Goal: Task Accomplishment & Management: Manage account settings

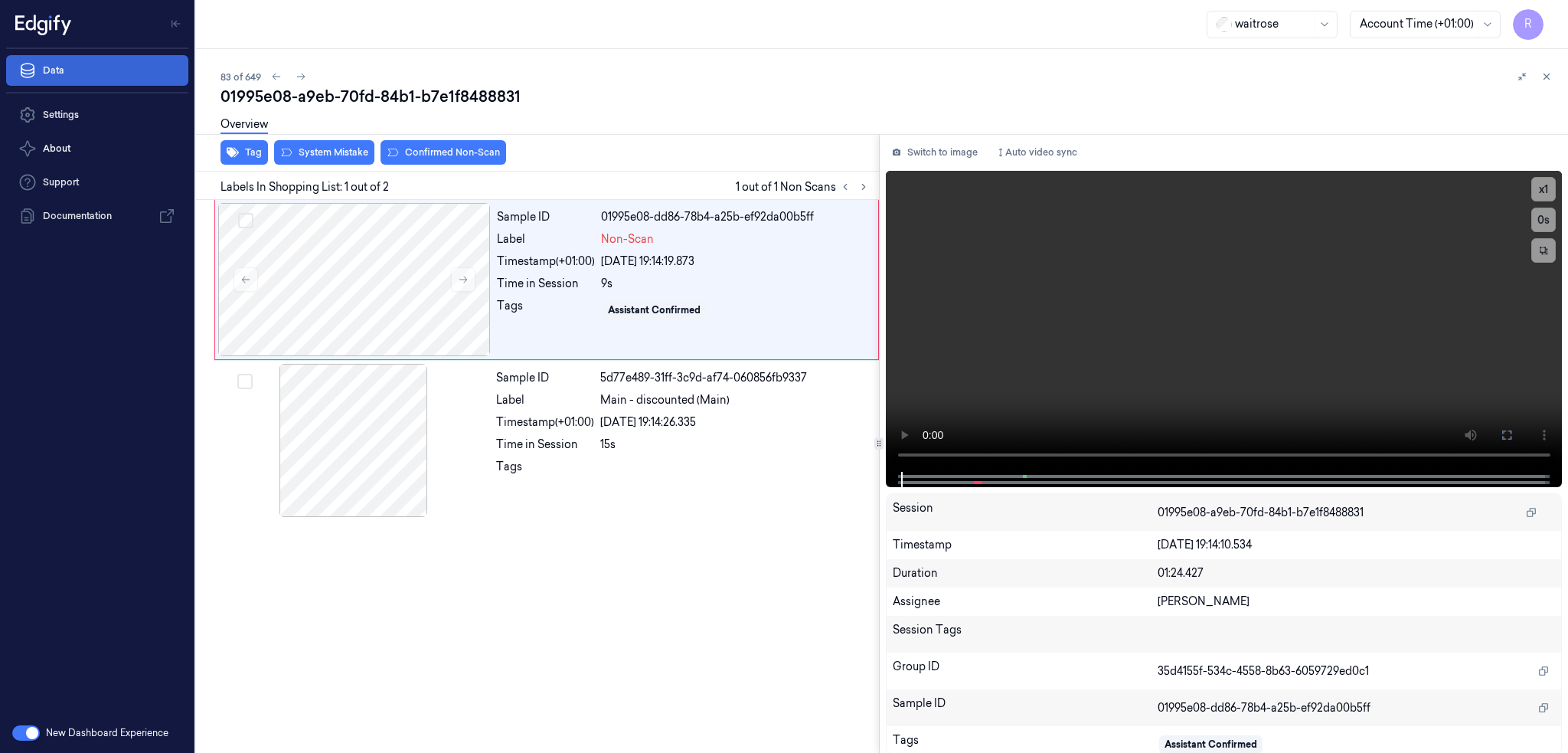
click at [69, 72] on link "Data" at bounding box center [97, 71] width 183 height 31
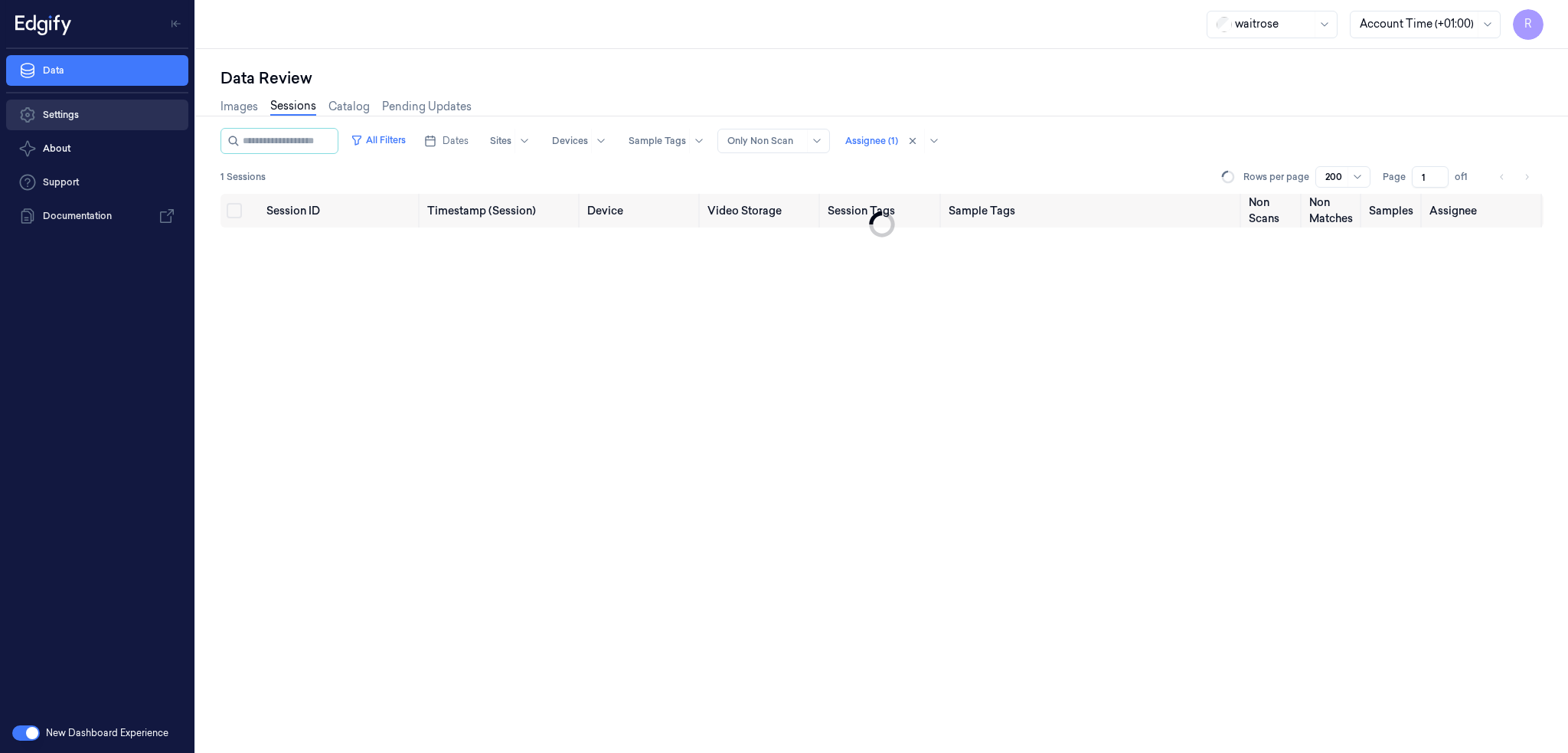
click at [68, 113] on link "Settings" at bounding box center [97, 115] width 183 height 31
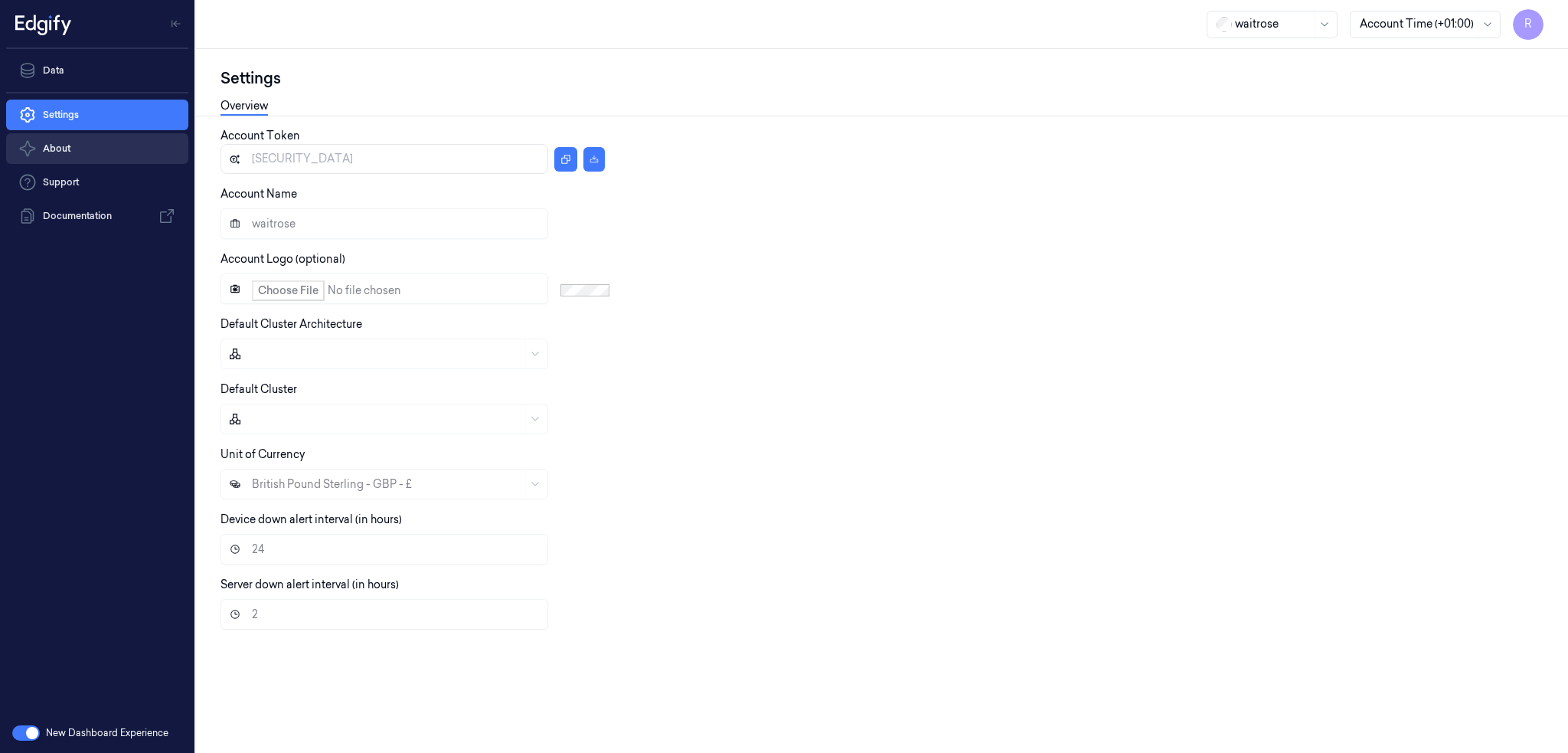
click at [64, 144] on button "About" at bounding box center [97, 149] width 183 height 31
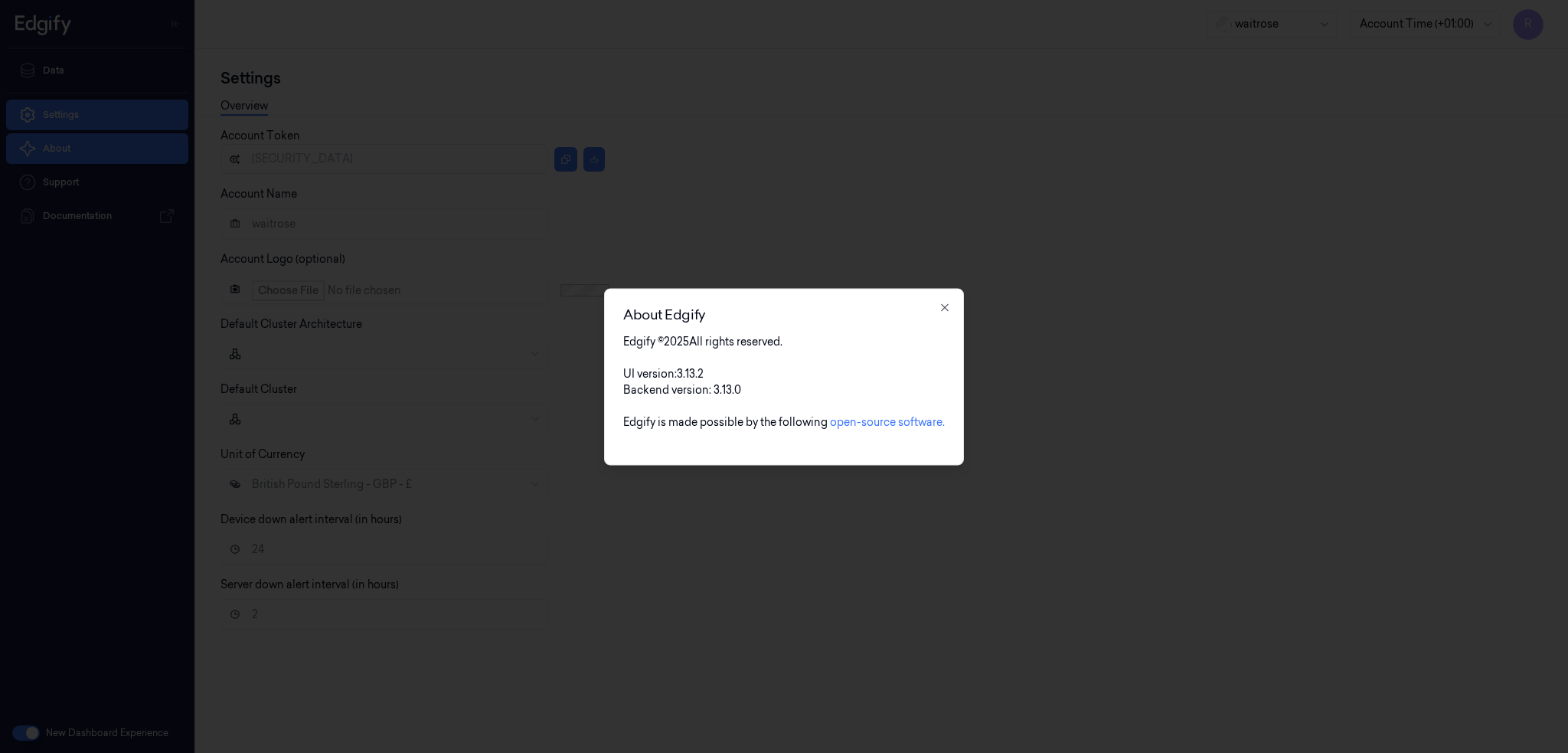
click at [69, 80] on div at bounding box center [784, 376] width 1568 height 753
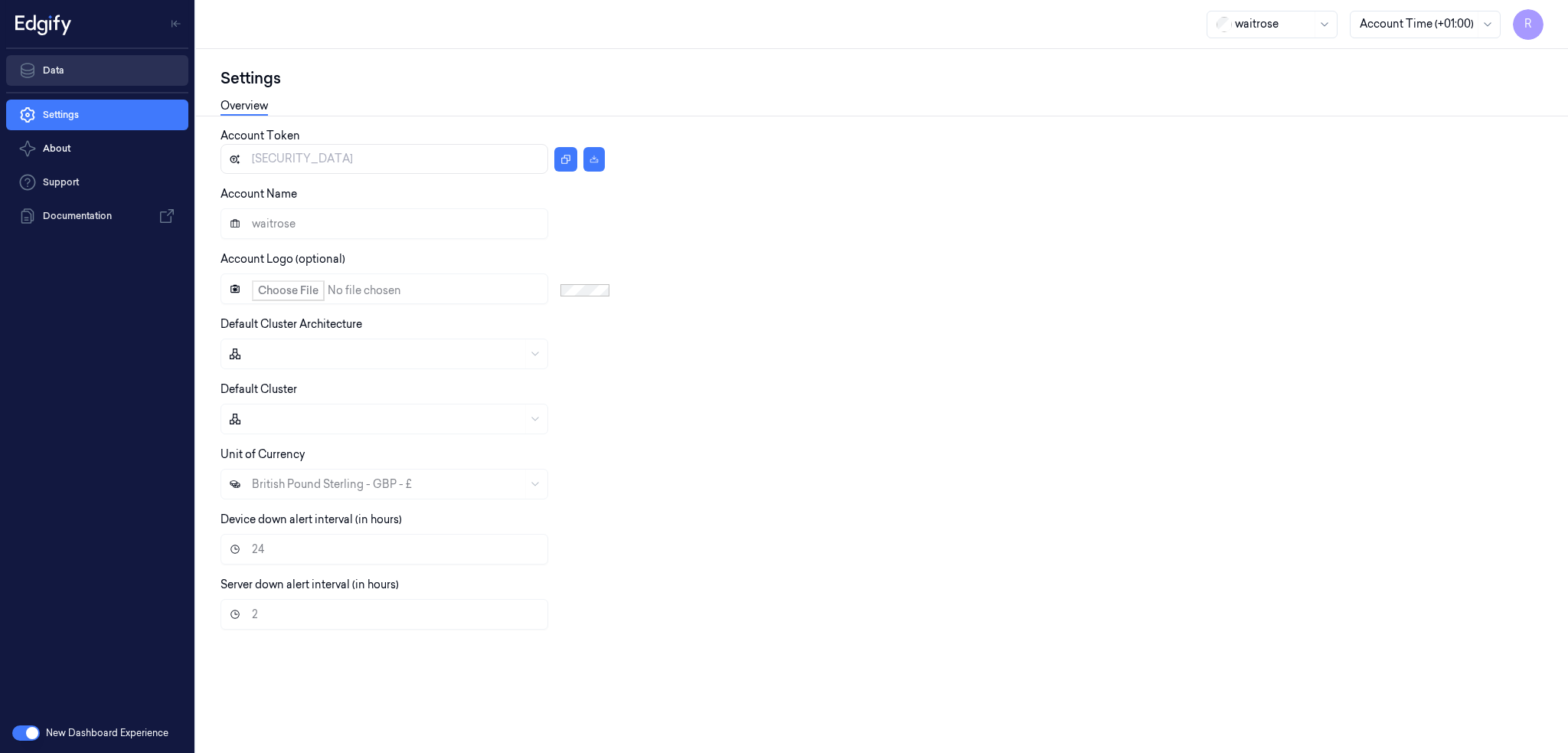
click at [71, 71] on link "Data" at bounding box center [97, 71] width 183 height 31
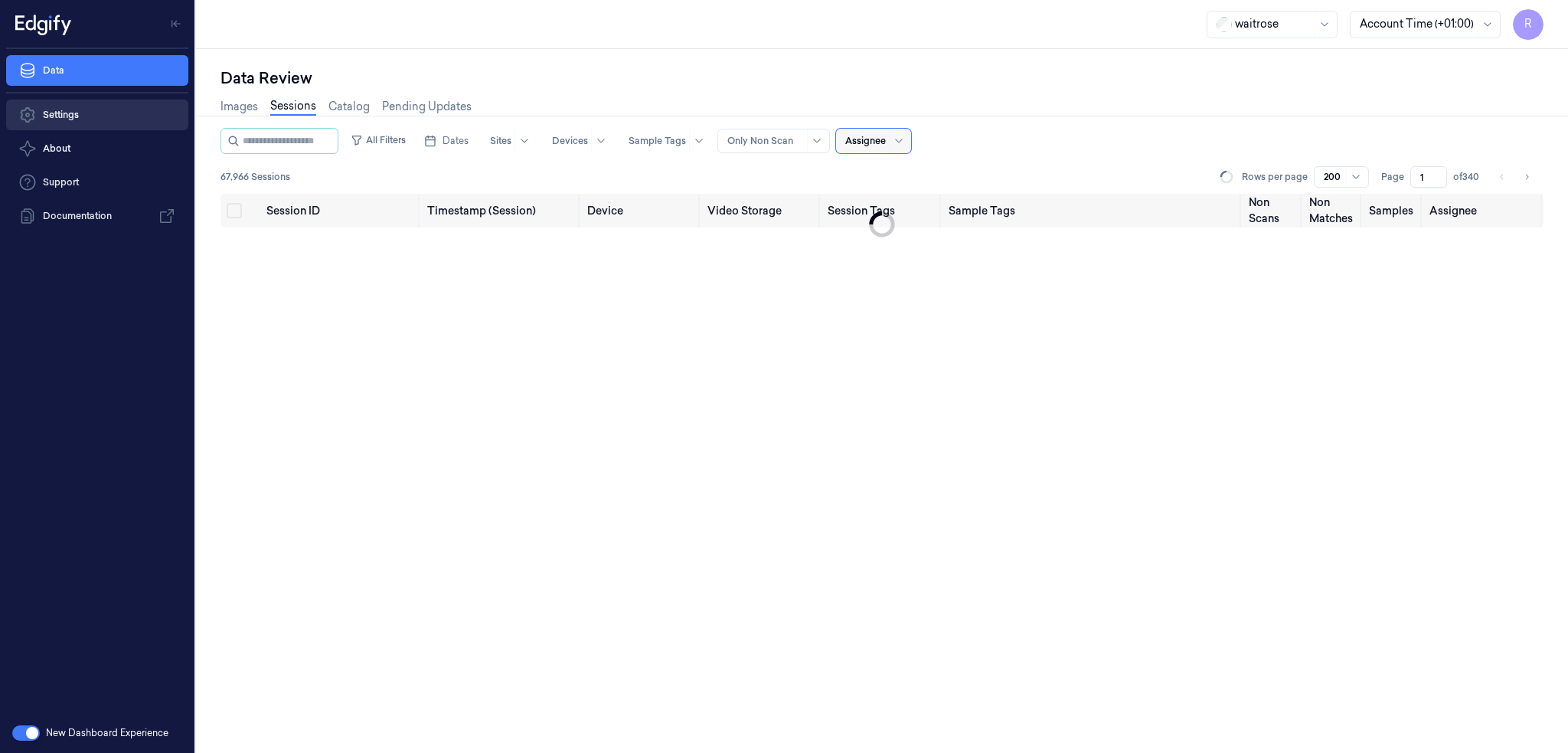
click at [64, 116] on link "Settings" at bounding box center [97, 115] width 183 height 31
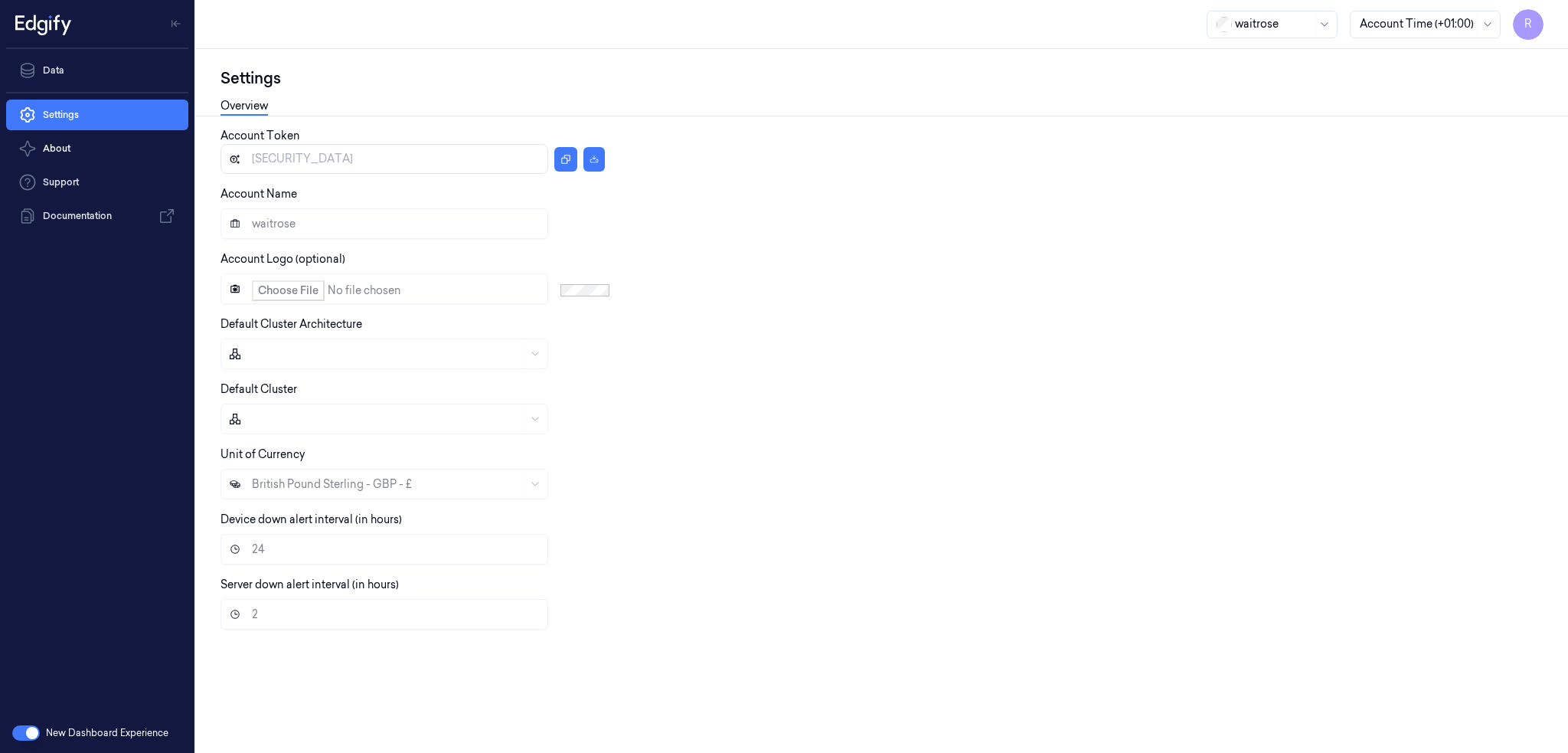
click at [68, 53] on div "Data" at bounding box center [97, 70] width 195 height 43
click at [67, 60] on link "Data" at bounding box center [97, 71] width 183 height 31
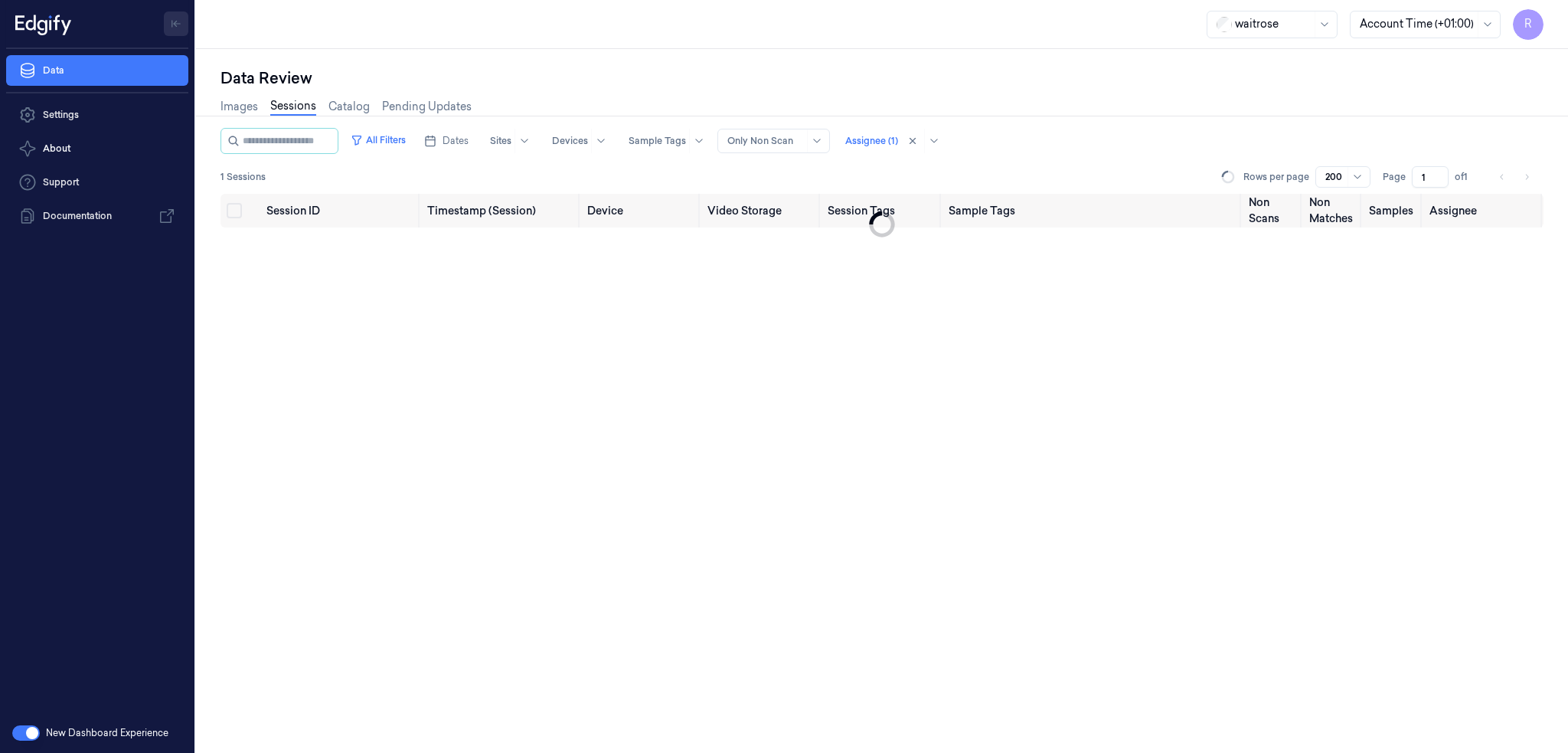
click at [174, 19] on icon "Toggle Navigation" at bounding box center [175, 23] width 10 height 10
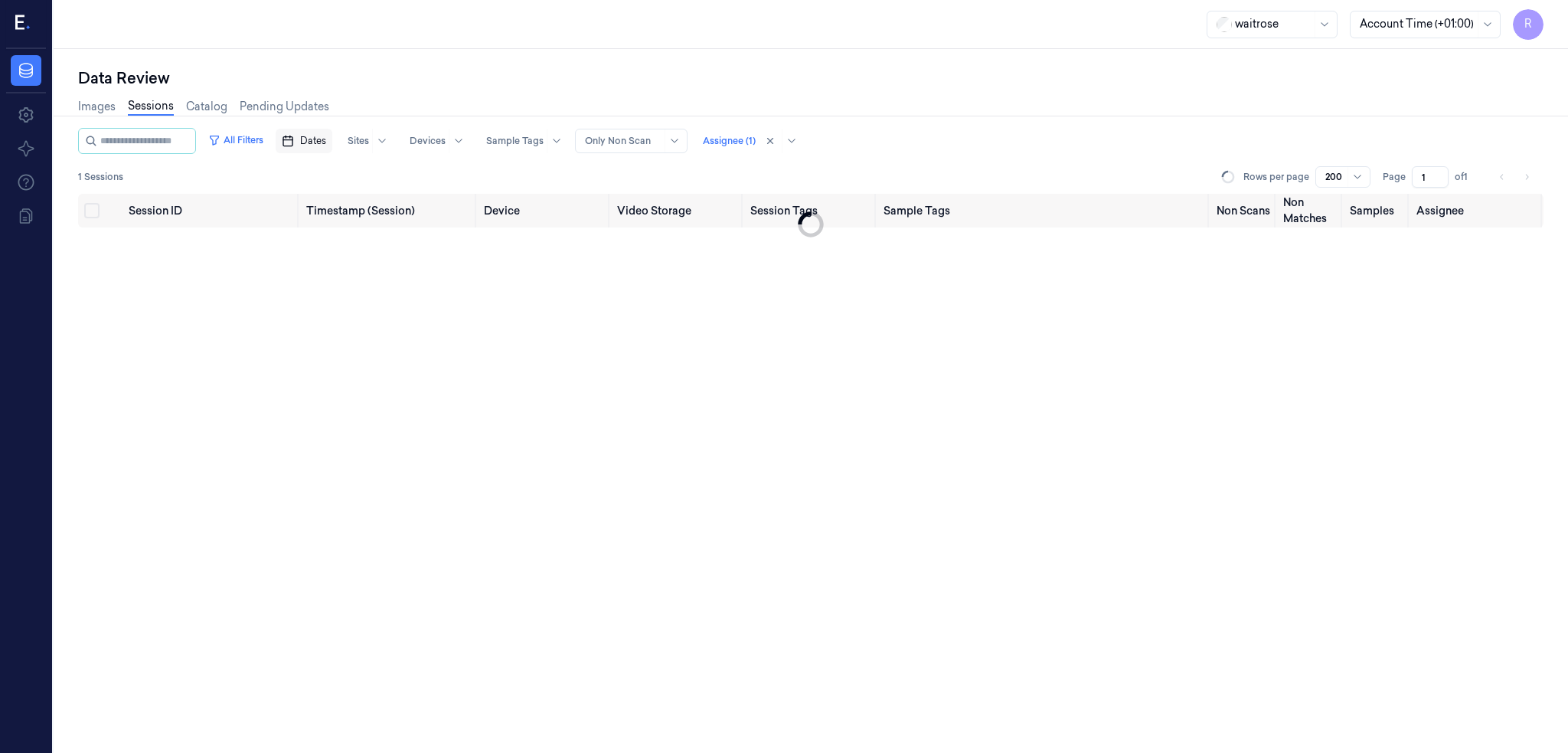
click at [326, 137] on span "Dates" at bounding box center [313, 141] width 26 height 14
click at [407, 294] on button "18" at bounding box center [413, 294] width 24 height 24
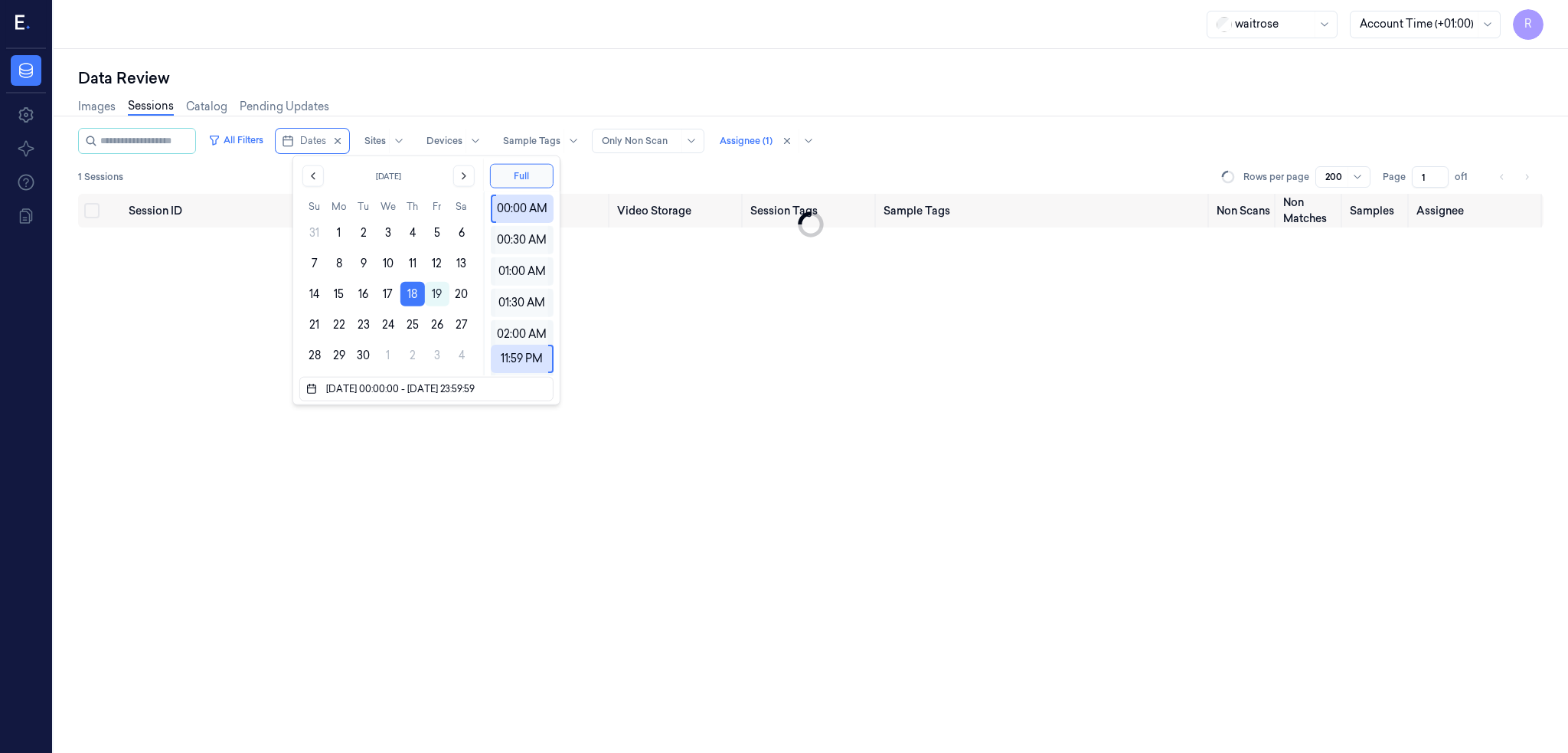
click at [484, 72] on div "Data Review" at bounding box center [811, 78] width 1466 height 22
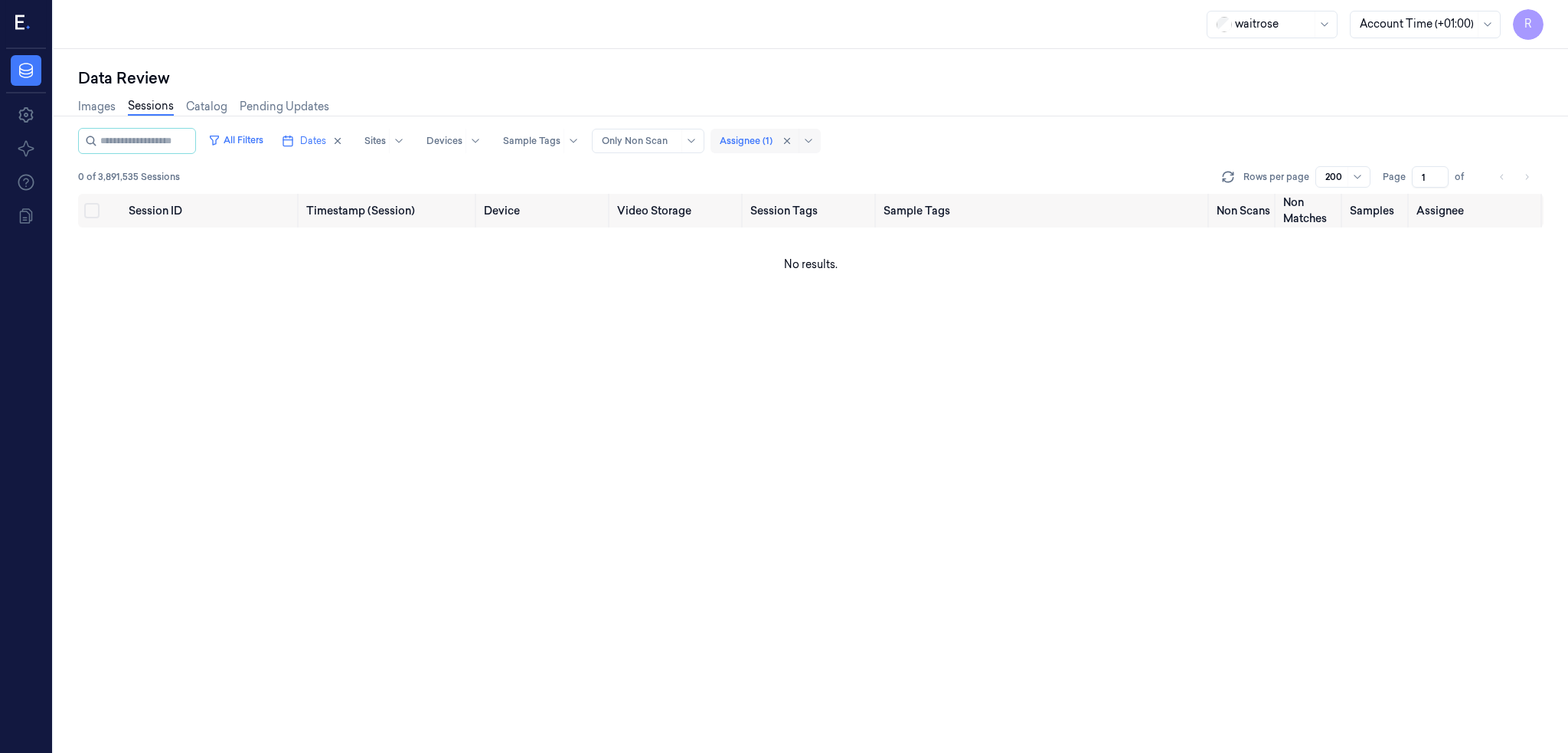
click at [758, 144] on div at bounding box center [747, 141] width 53 height 14
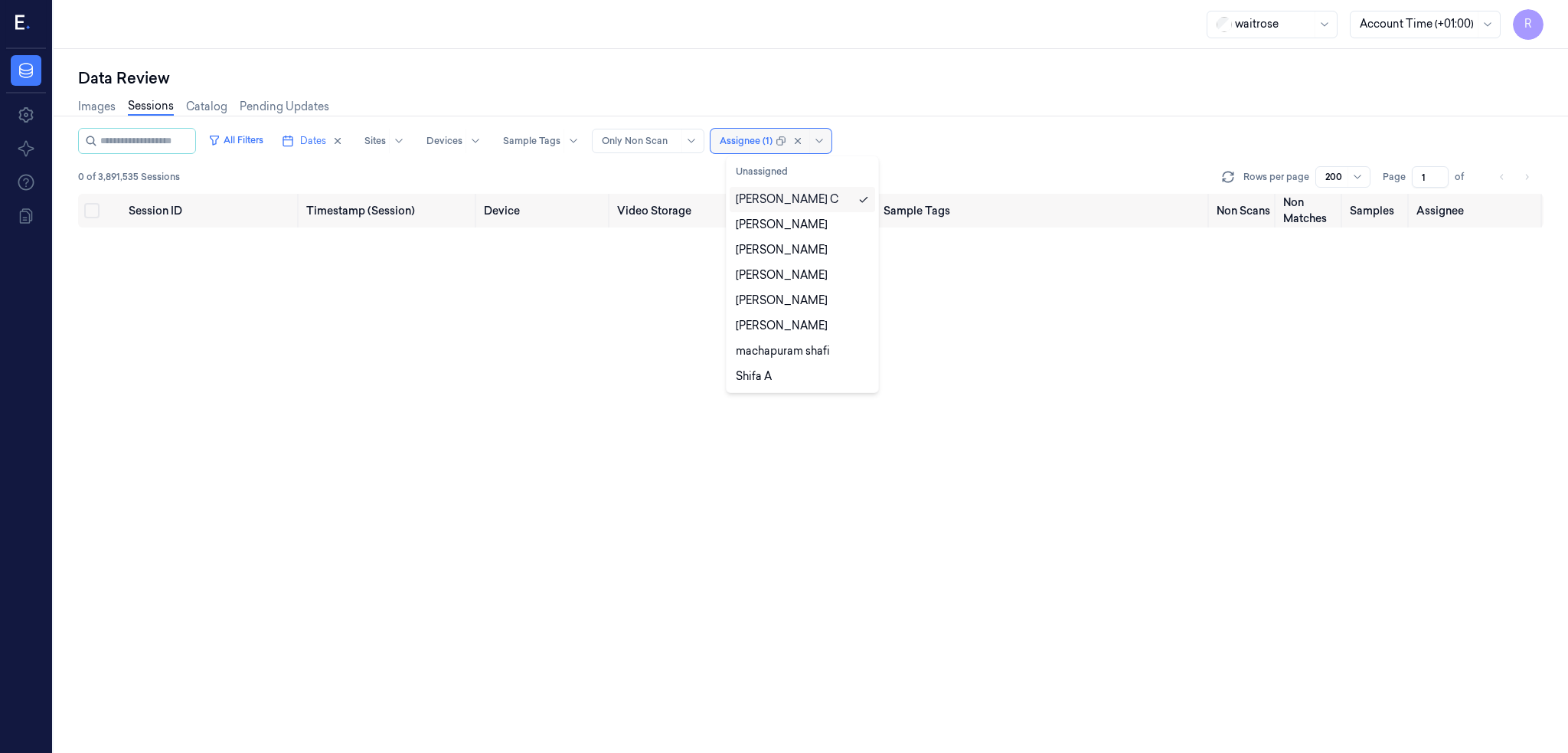
click at [760, 141] on div at bounding box center [747, 141] width 53 height 14
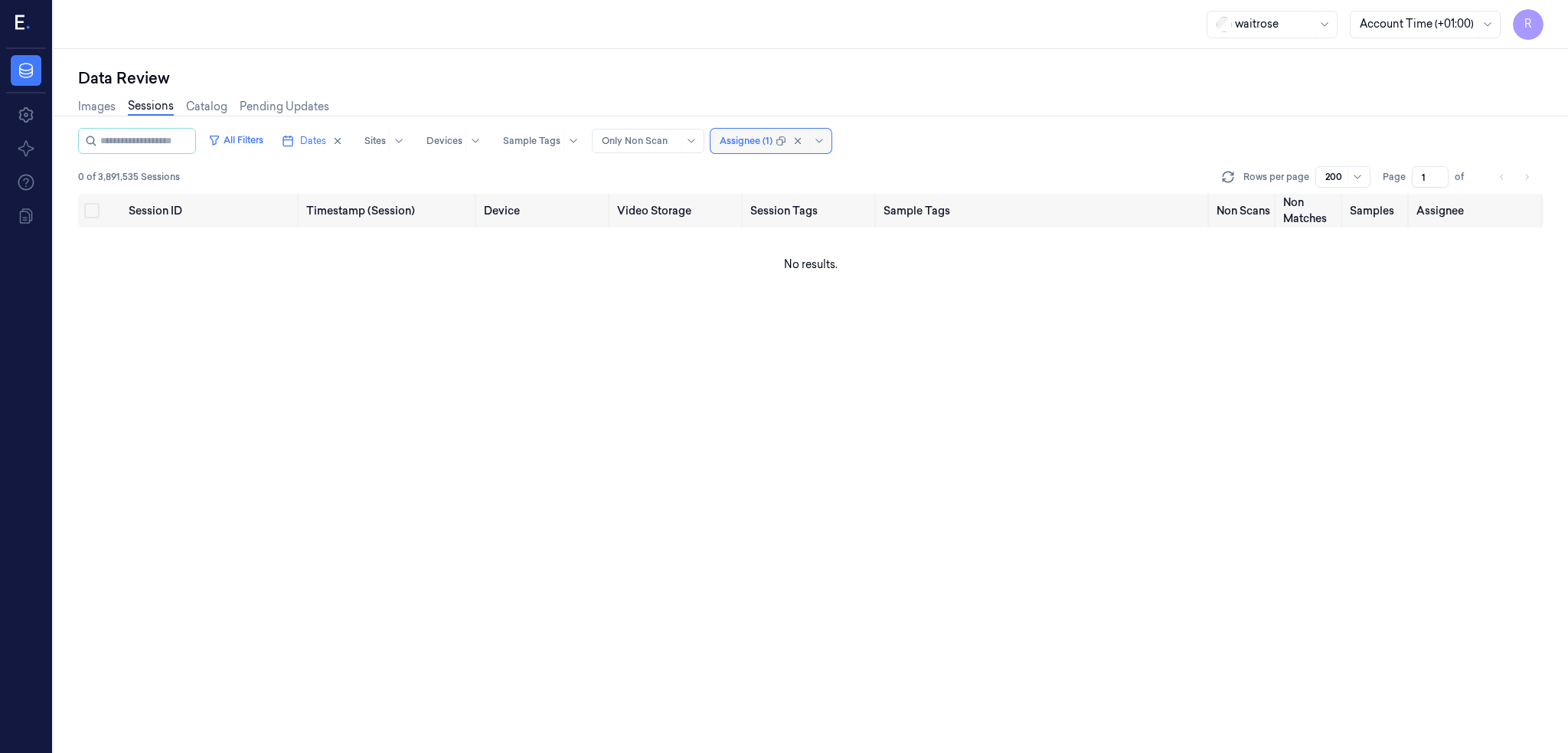
click at [760, 141] on div at bounding box center [747, 141] width 53 height 14
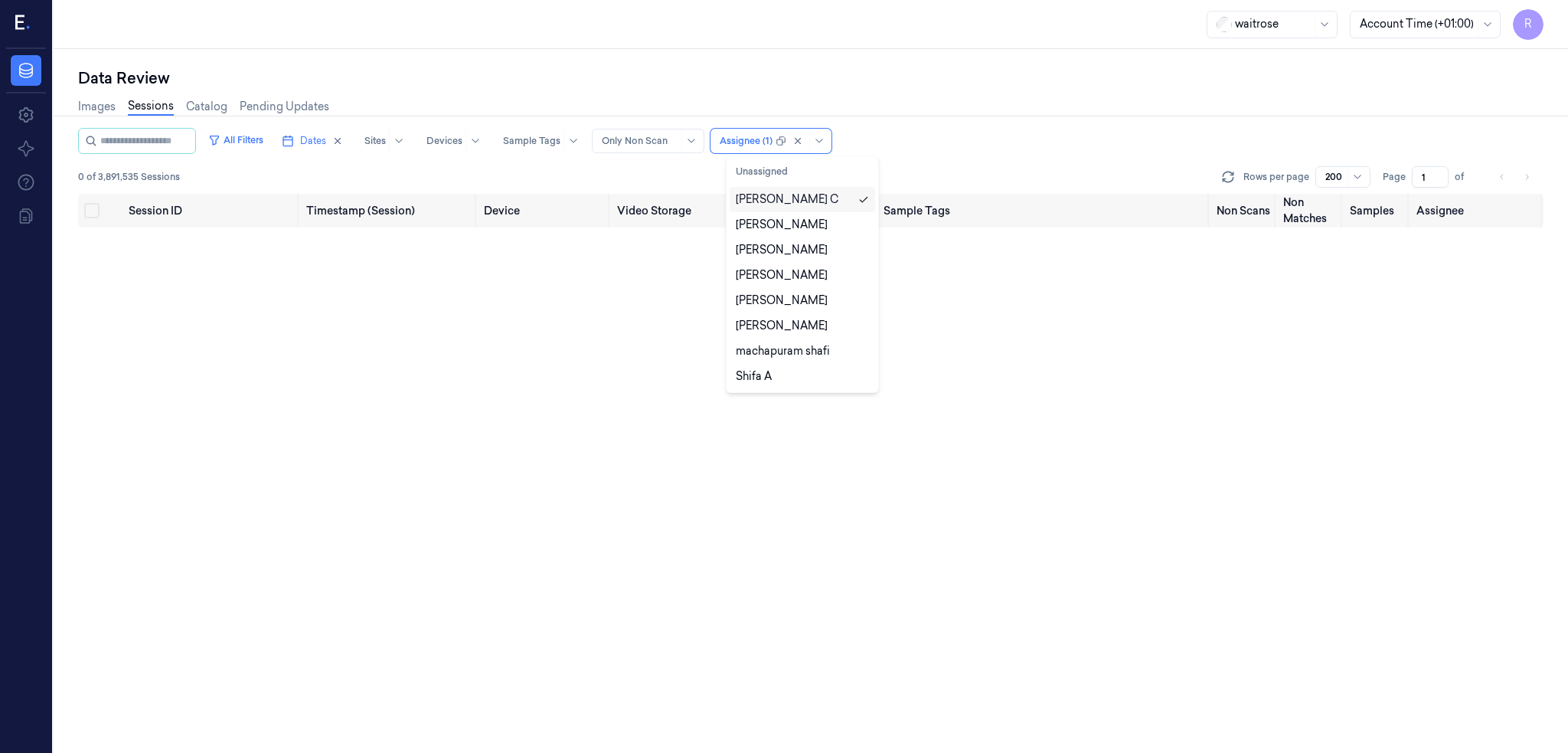
click at [835, 197] on div "[PERSON_NAME] C" at bounding box center [803, 200] width 134 height 16
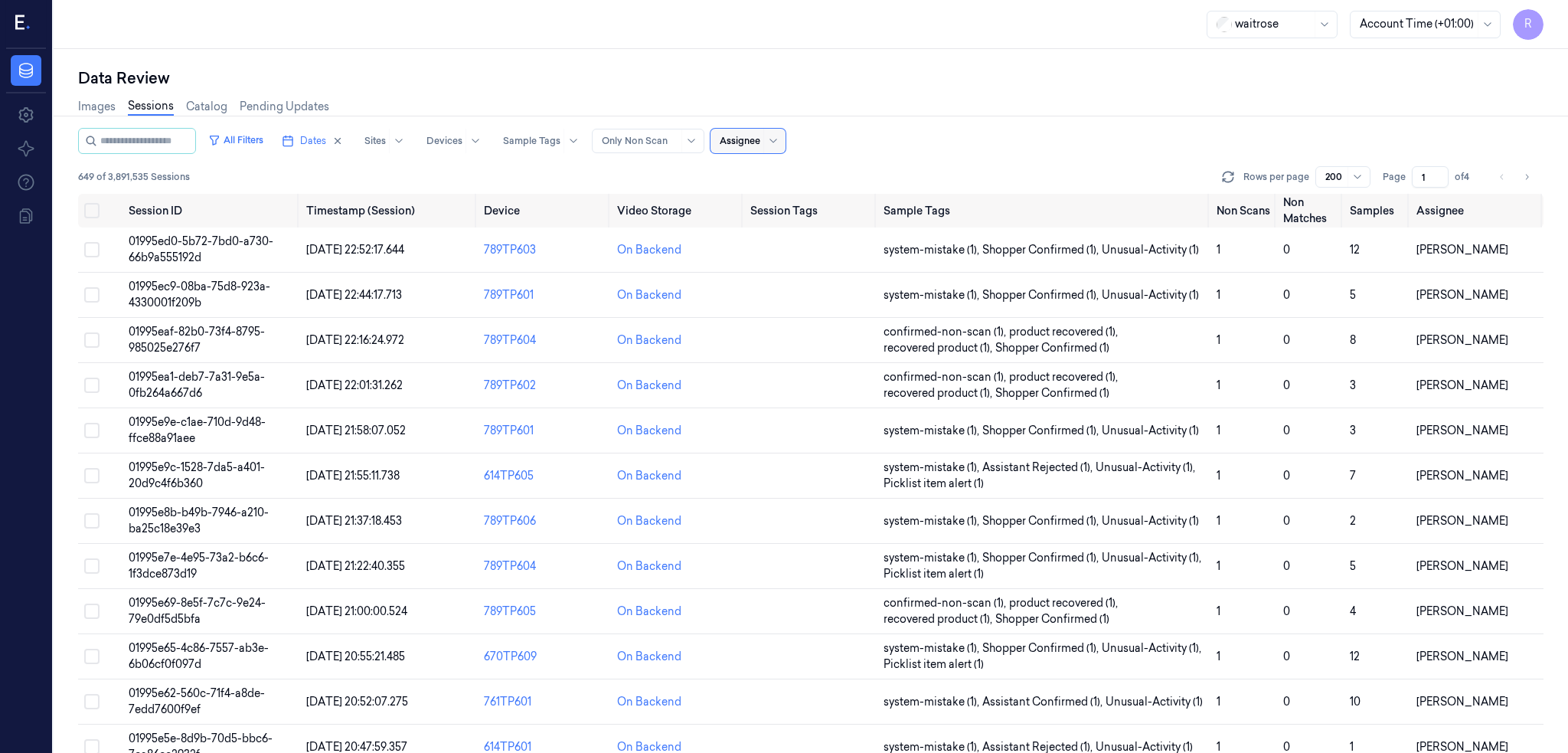
click at [751, 135] on div at bounding box center [740, 141] width 40 height 14
click at [1158, 97] on div "Images Sessions Catalog Pending Updates" at bounding box center [811, 108] width 1466 height 39
click at [92, 253] on button "Select row" at bounding box center [92, 249] width 15 height 15
click at [92, 253] on button "Select row" at bounding box center [92, 250] width 15 height 15
